Goal: Entertainment & Leisure: Consume media (video, audio)

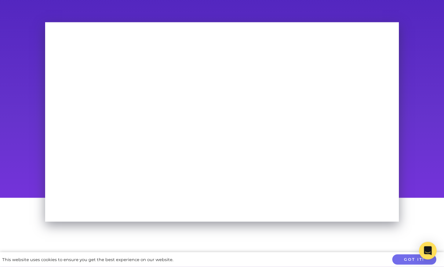
scroll to position [42, 0]
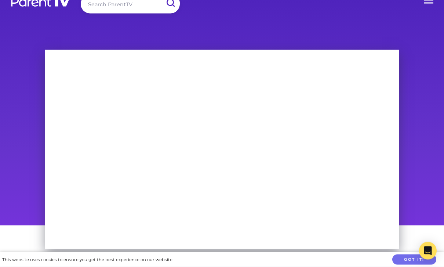
scroll to position [15, 0]
click at [28, 2] on img at bounding box center [40, 1] width 61 height 11
